Goal: Task Accomplishment & Management: Manage account settings

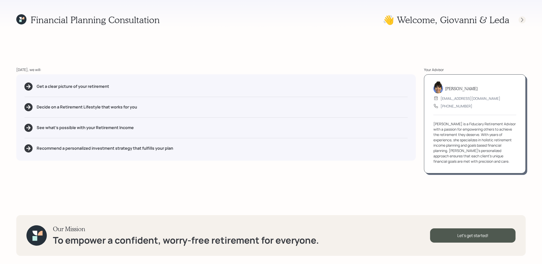
click at [523, 18] on icon at bounding box center [522, 19] width 5 height 5
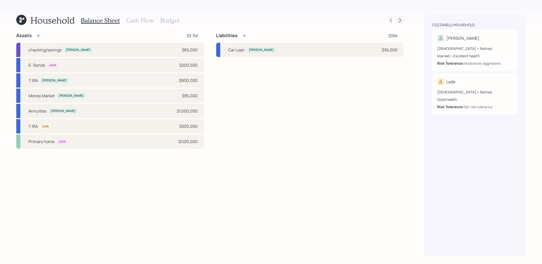
click at [401, 20] on icon at bounding box center [400, 20] width 5 height 5
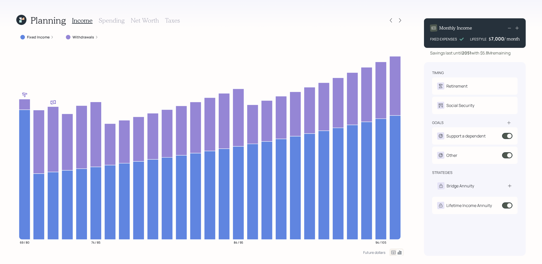
click at [20, 22] on icon at bounding box center [20, 21] width 2 height 2
